Goal: Task Accomplishment & Management: Complete application form

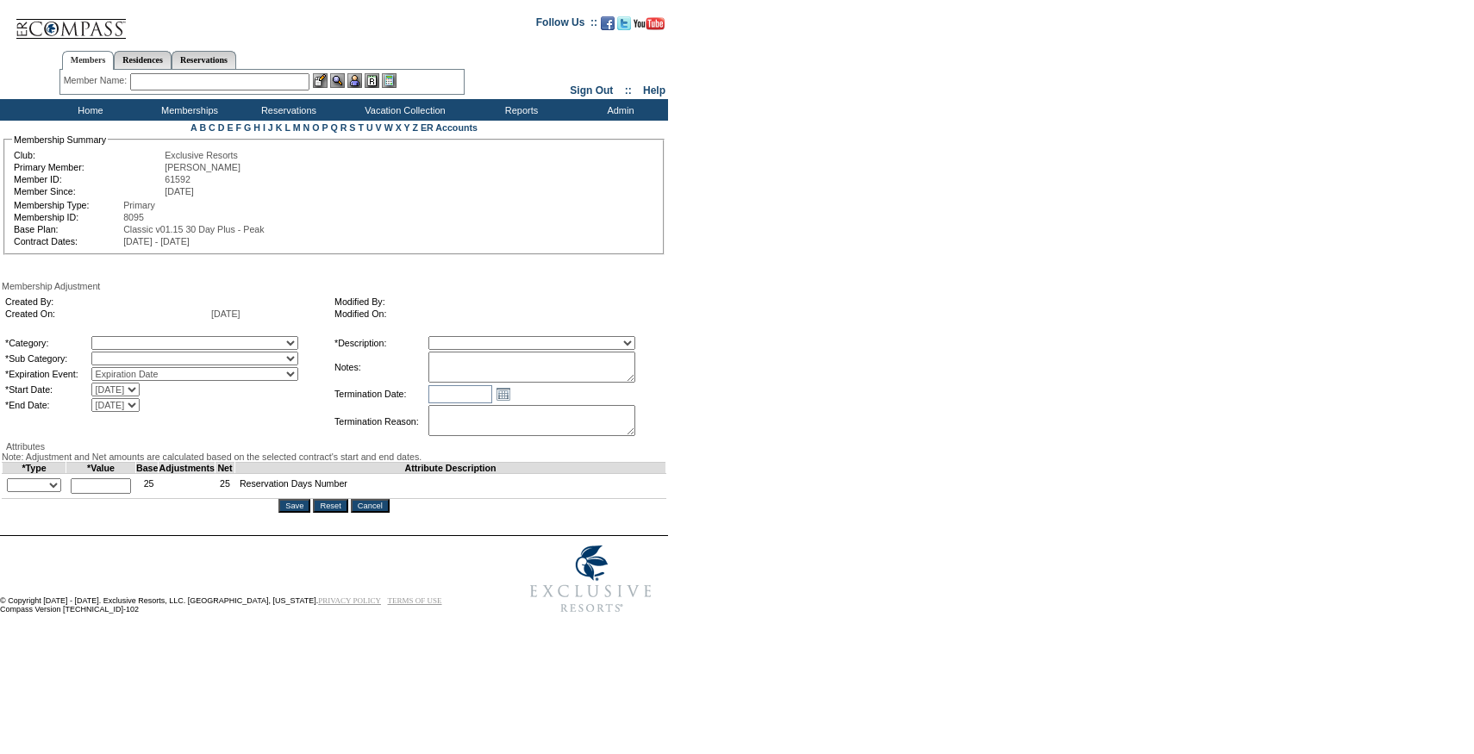
click at [542, 347] on select "Membership/Transfer Fee Adjustment Membership Fee Adjustment Add-On Fee Adjustm…" at bounding box center [531, 343] width 207 height 14
click at [524, 367] on textarea at bounding box center [531, 367] width 207 height 31
paste textarea "Per [PERSON_NAME] case [DATE] and [PERSON_NAME]/[PERSON_NAME] approval, rolling…"
type textarea "Per [PERSON_NAME] case [DATE] and [PERSON_NAME]/[PERSON_NAME] approval, rolling…"
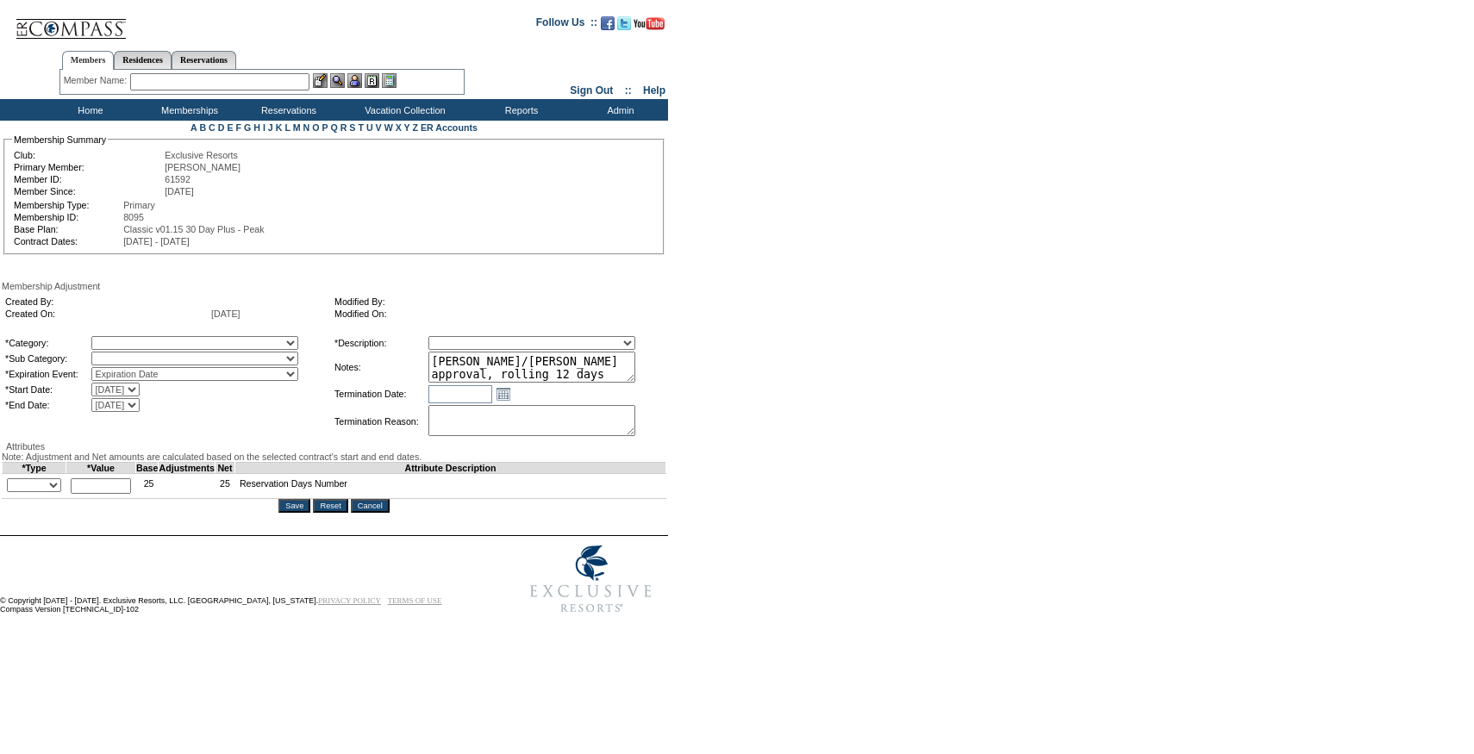
click at [524, 344] on select "Membership/Transfer Fee Adjustment Membership Fee Adjustment Add-On Fee Adjustm…" at bounding box center [531, 343] width 207 height 14
select select "275"
click at [460, 339] on select "Membership/Transfer Fee Adjustment Membership Fee Adjustment Add-On Fee Adjustm…" at bounding box center [531, 343] width 207 height 14
click at [143, 349] on select "A La Carte Days Contract Election Days Converted Days [MEDICAL_DATA] Other Refe…" at bounding box center [194, 343] width 207 height 14
select select "54"
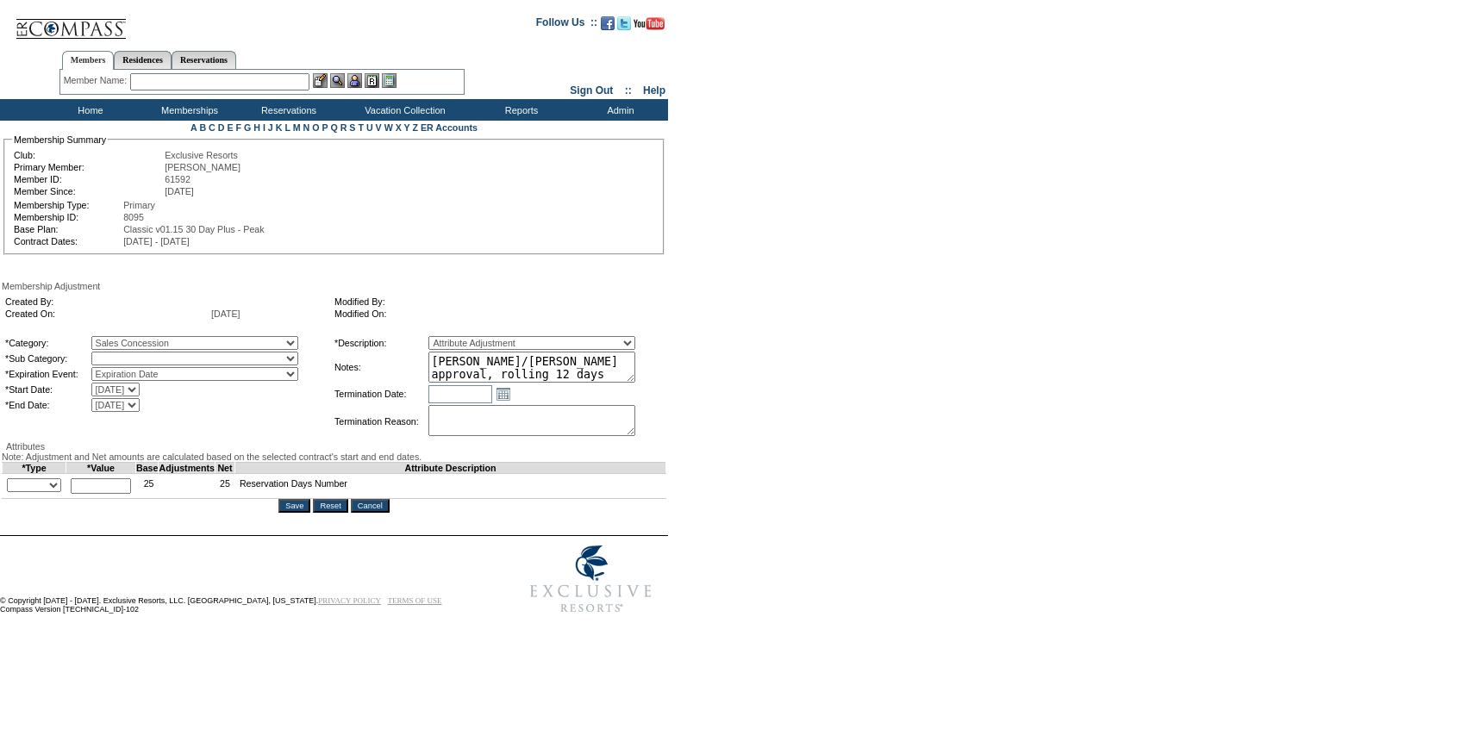
click at [127, 339] on select "A La Carte Days Contract Election Days Converted Days [MEDICAL_DATA] Other Refe…" at bounding box center [194, 343] width 207 height 14
